Goal: Information Seeking & Learning: Check status

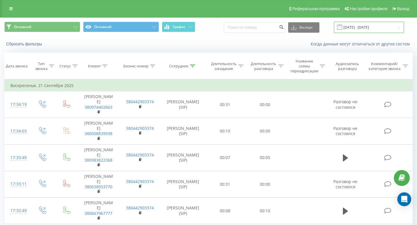
click at [396, 27] on input "[DATE] - [DATE]" at bounding box center [369, 27] width 70 height 11
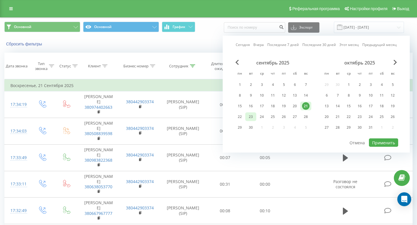
click at [250, 118] on div "23" at bounding box center [251, 117] width 8 height 8
click at [382, 141] on button "Применить" at bounding box center [383, 143] width 29 height 8
type input "[DATE] - [DATE]"
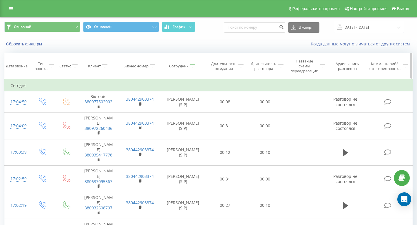
click at [193, 66] on icon at bounding box center [192, 66] width 5 height 3
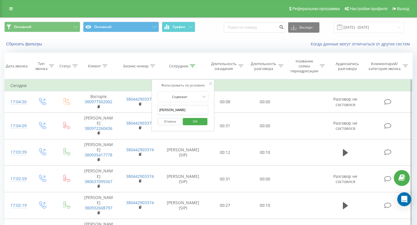
click at [173, 109] on input "[PERSON_NAME]" at bounding box center [183, 110] width 51 height 10
type input "[PERSON_NAME]"
click at [186, 119] on button "OK" at bounding box center [195, 121] width 25 height 7
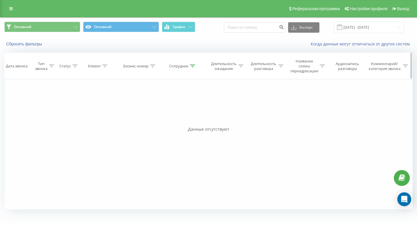
click at [193, 66] on icon at bounding box center [192, 66] width 5 height 3
click at [175, 113] on input "[PERSON_NAME]" at bounding box center [183, 110] width 51 height 10
click at [158, 114] on input "[PERSON_NAME]" at bounding box center [183, 110] width 51 height 10
click at [169, 113] on input "[PERSON_NAME]" at bounding box center [183, 110] width 51 height 10
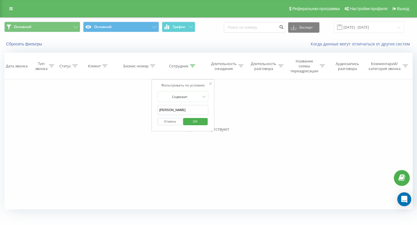
click at [164, 113] on input "[PERSON_NAME]" at bounding box center [183, 110] width 51 height 10
click at [163, 110] on input "[PERSON_NAME]" at bounding box center [183, 110] width 51 height 10
type input "[PERSON_NAME]"
click button "OK" at bounding box center [195, 121] width 25 height 7
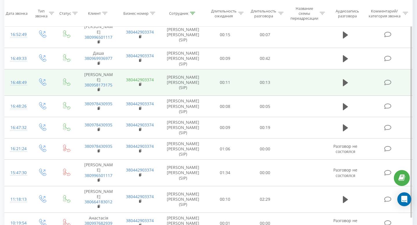
scroll to position [128, 0]
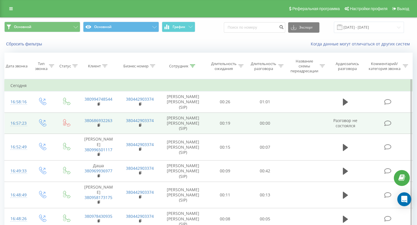
scroll to position [128, 0]
